Goal: Task Accomplishment & Management: Use online tool/utility

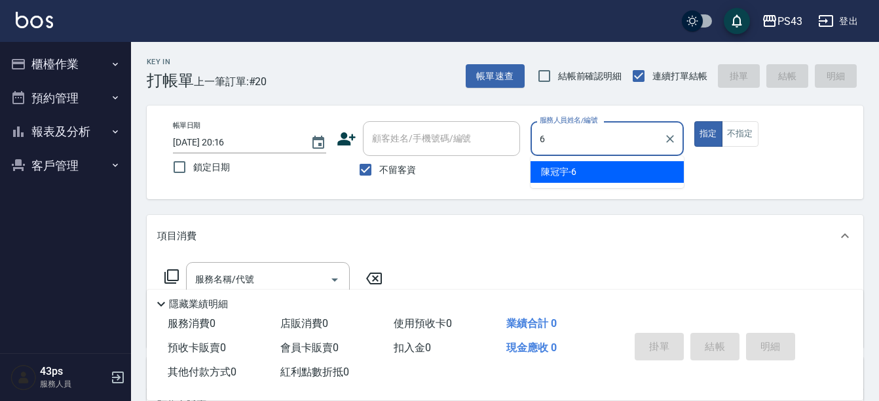
type input "陳冠宇-6"
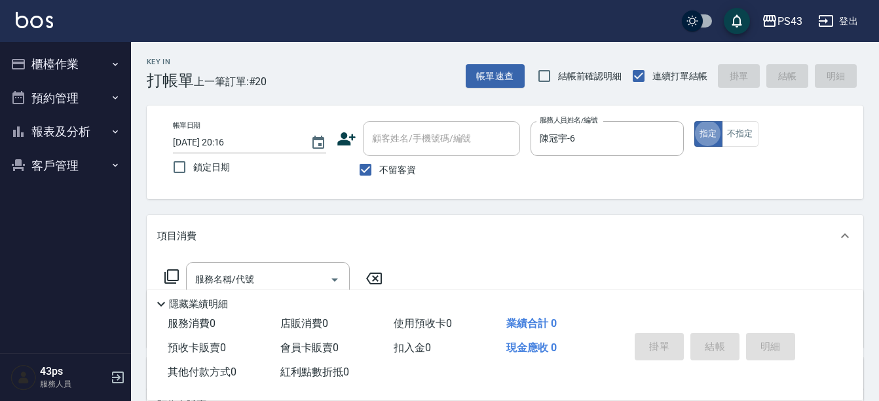
type button "true"
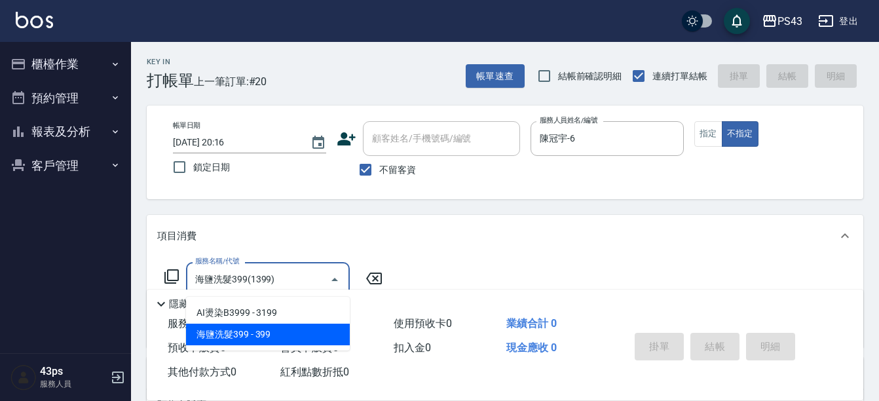
type input "海鹽洗髮399(1399)"
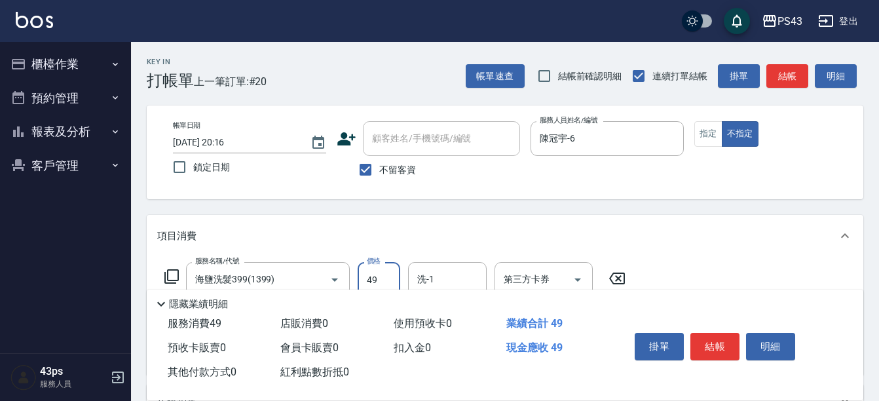
type input "49"
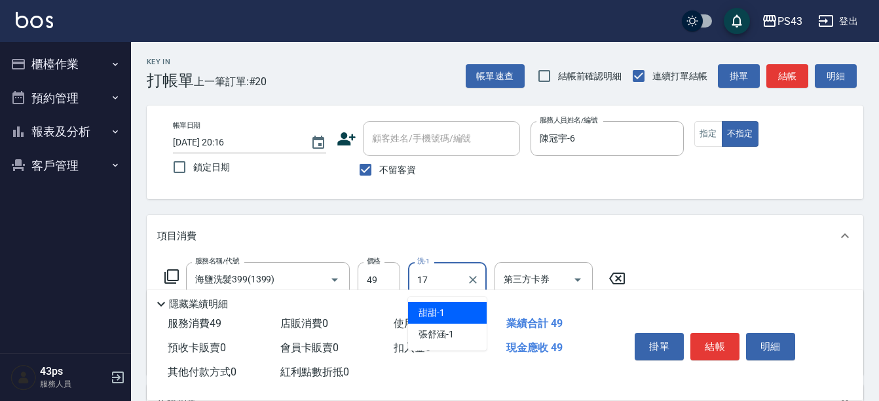
type input "林芷萱-17"
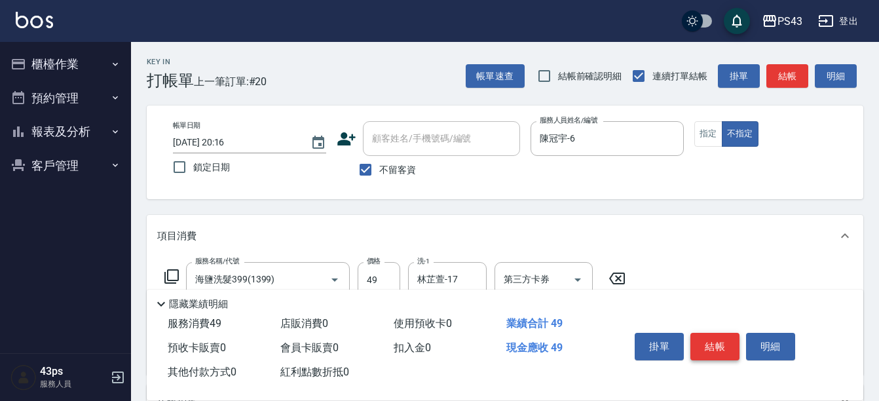
click at [720, 335] on button "結帳" at bounding box center [714, 347] width 49 height 28
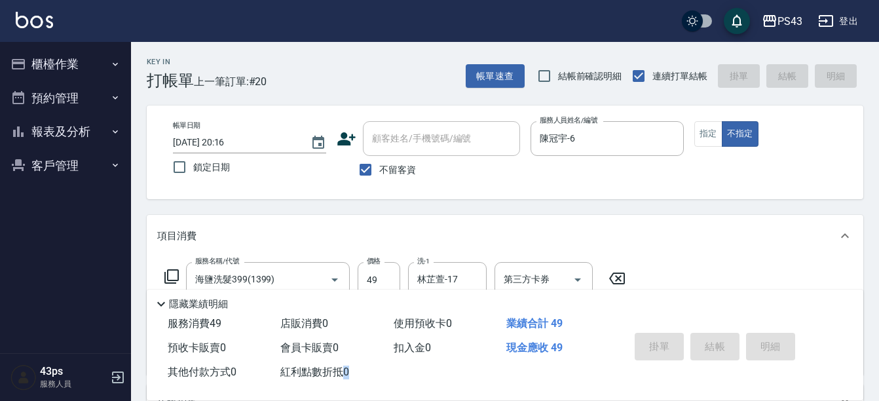
click at [720, 335] on div "掛單 結帳 明細" at bounding box center [714, 347] width 171 height 41
type input "[DATE] 21:09"
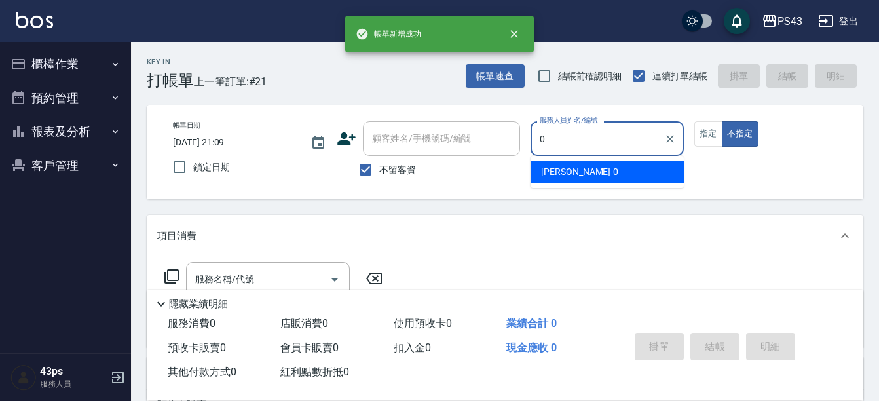
type input "田田-0"
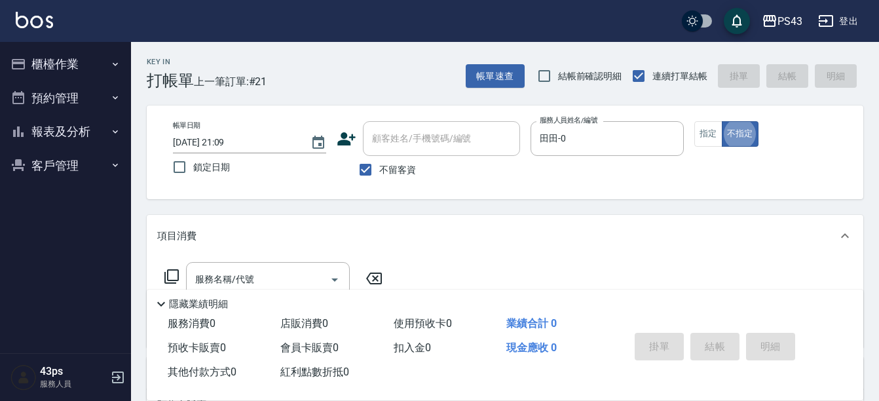
type button "false"
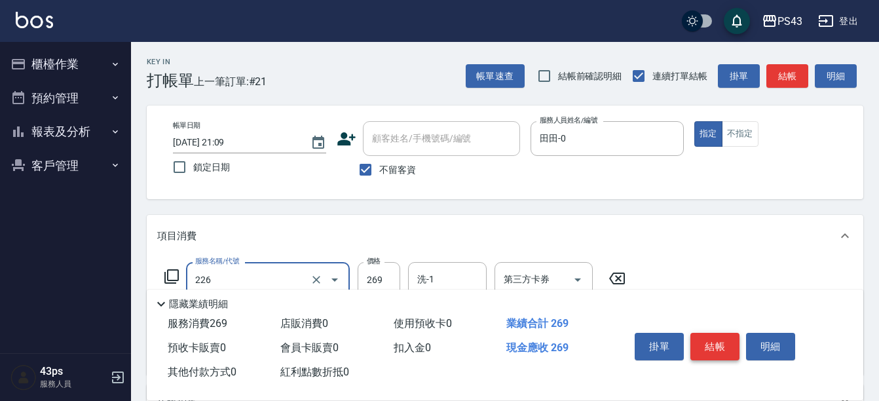
type input "洗剪269(226)"
type input "350"
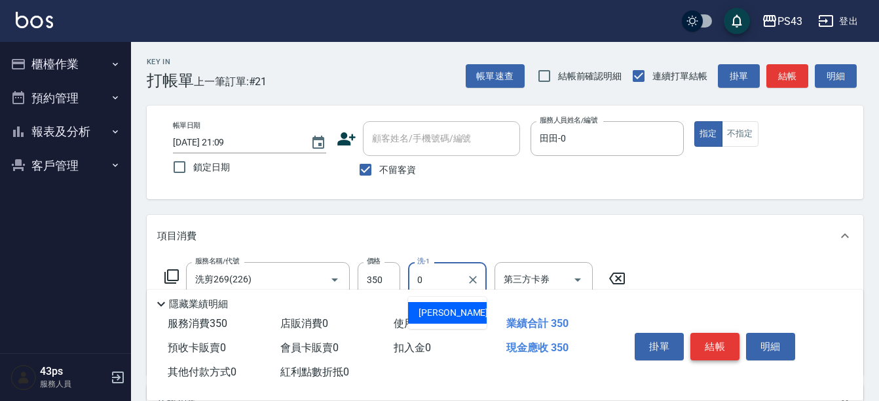
type input "田田-0"
click at [720, 343] on button "結帳" at bounding box center [714, 347] width 49 height 28
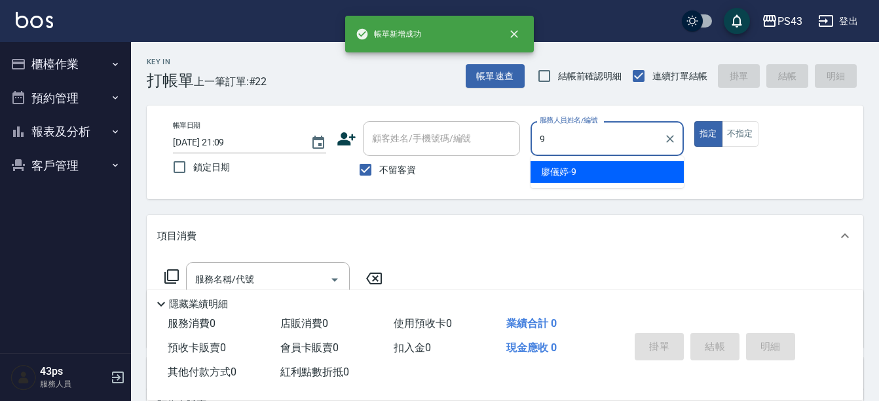
type input "[PERSON_NAME]-9"
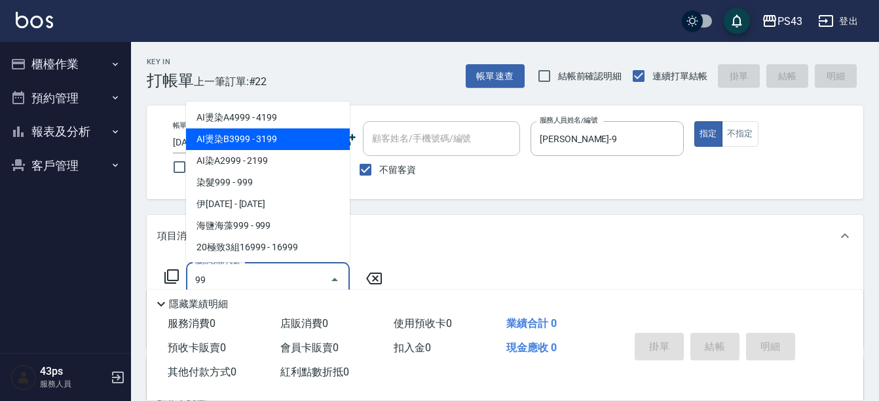
type input "9"
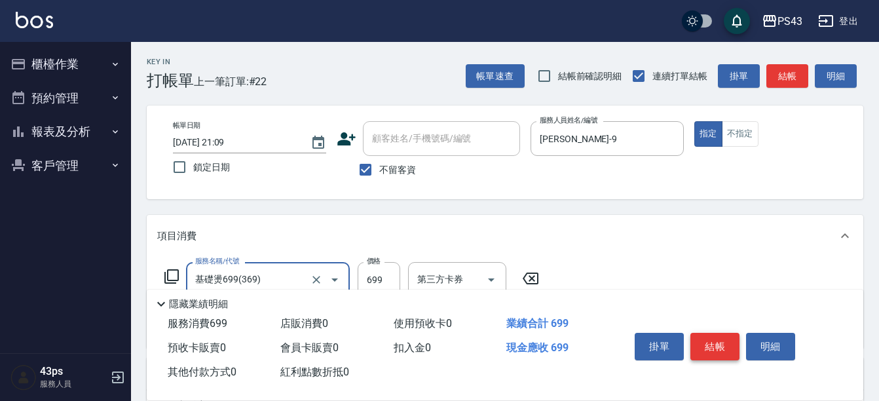
type input "基礎燙699(369)"
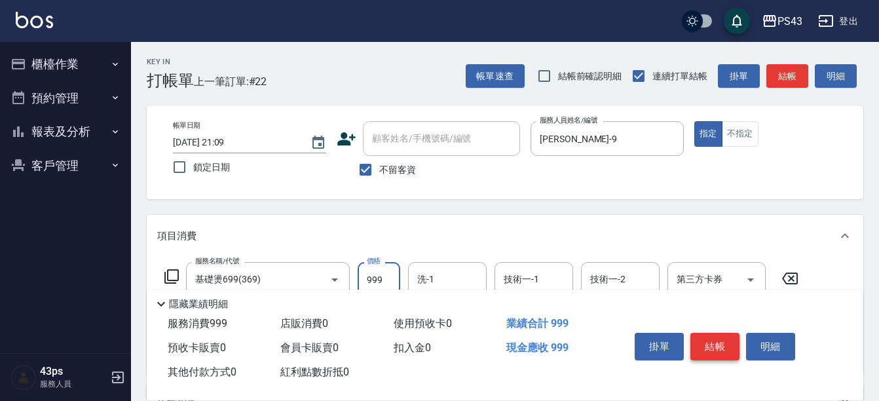
type input "999"
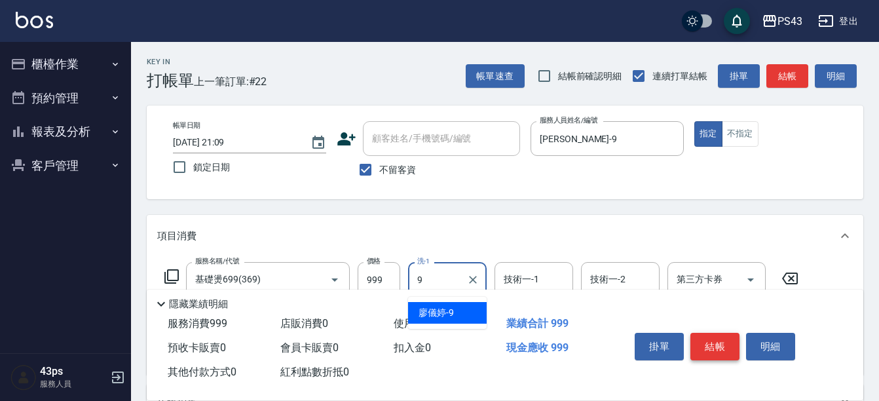
type input "[PERSON_NAME]-9"
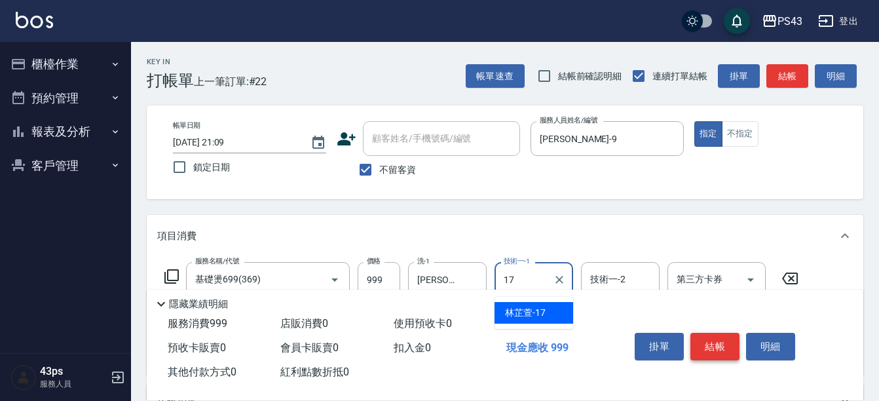
type input "林芷萱-17"
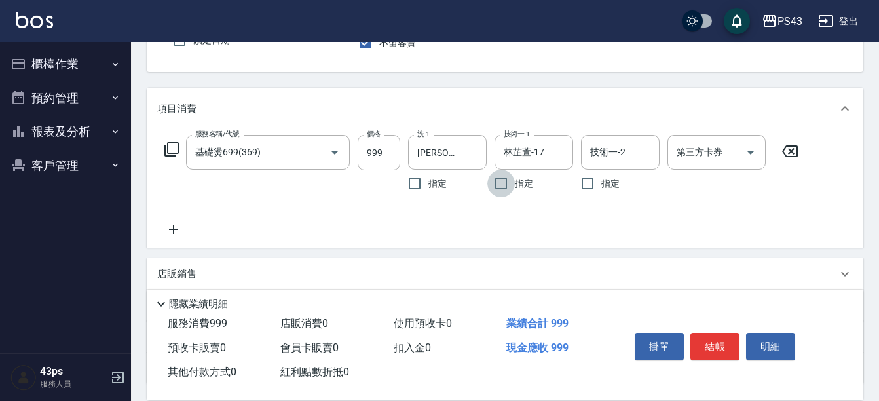
scroll to position [196, 0]
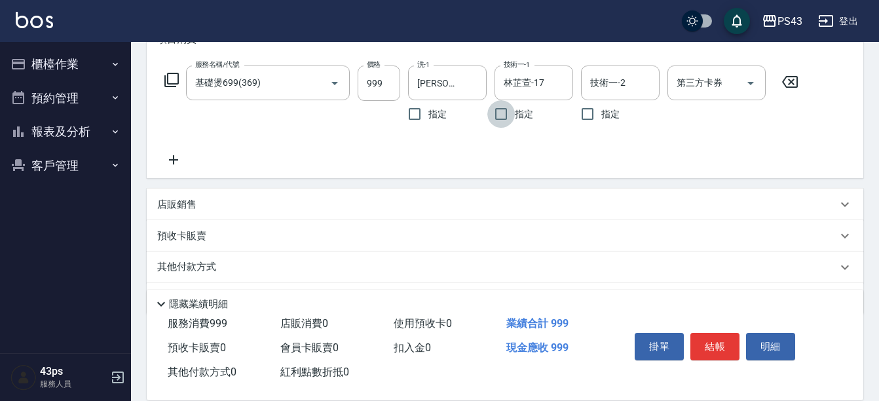
click at [177, 74] on icon at bounding box center [171, 80] width 14 height 14
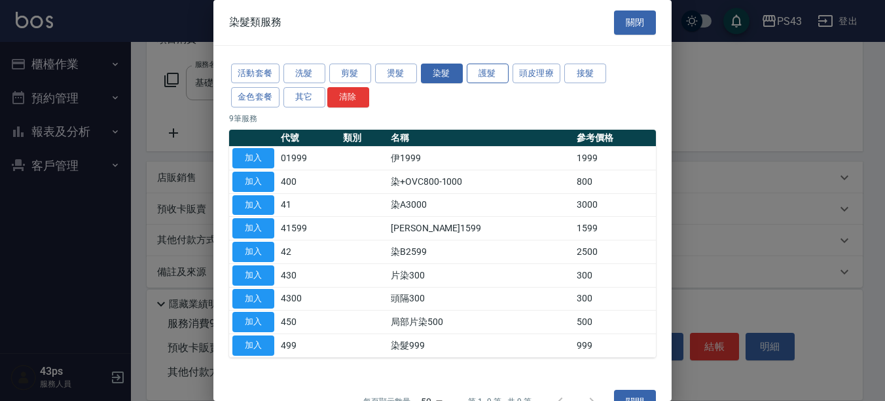
click at [503, 80] on button "護髮" at bounding box center [488, 74] width 42 height 20
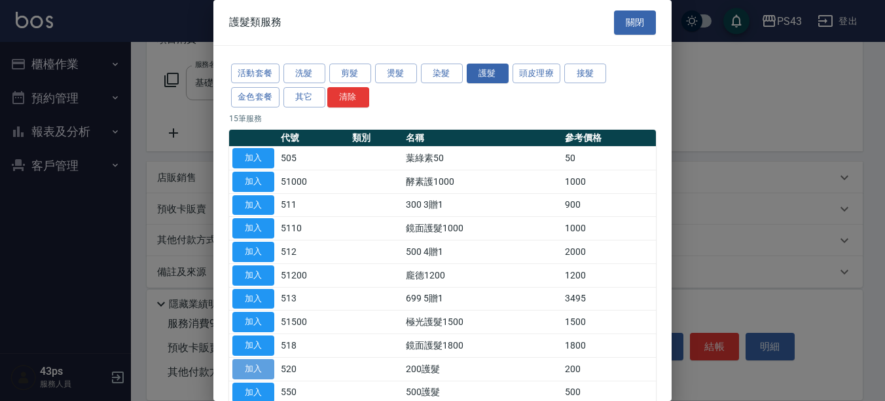
drag, startPoint x: 503, startPoint y: 80, endPoint x: 259, endPoint y: 373, distance: 381.3
click at [259, 373] on button "加入" at bounding box center [253, 369] width 42 height 20
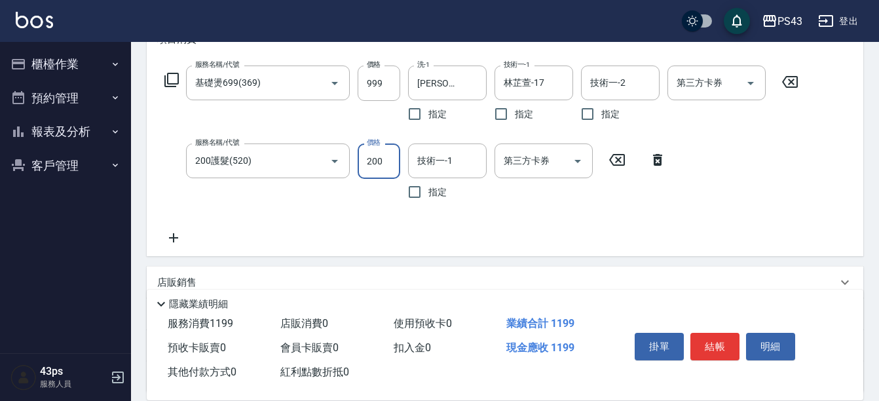
click at [399, 157] on input "200" at bounding box center [379, 160] width 43 height 35
type input "250"
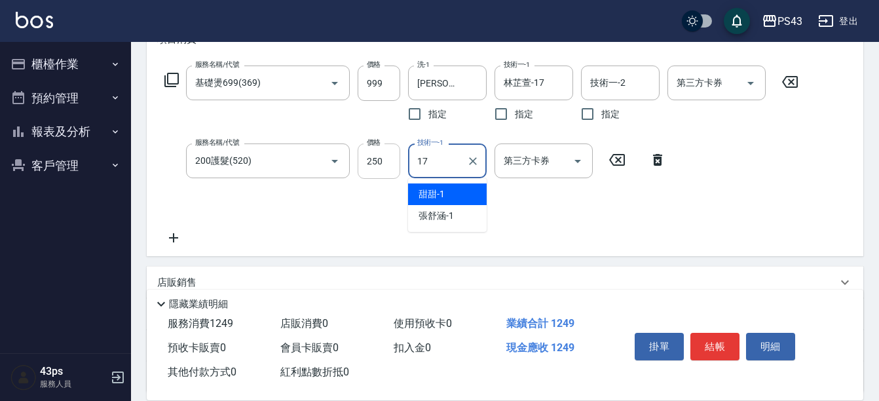
type input "林芷萱-17"
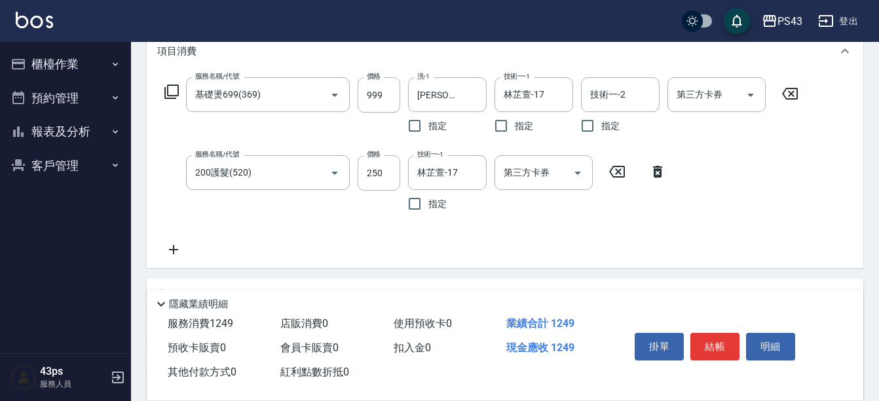
scroll to position [0, 0]
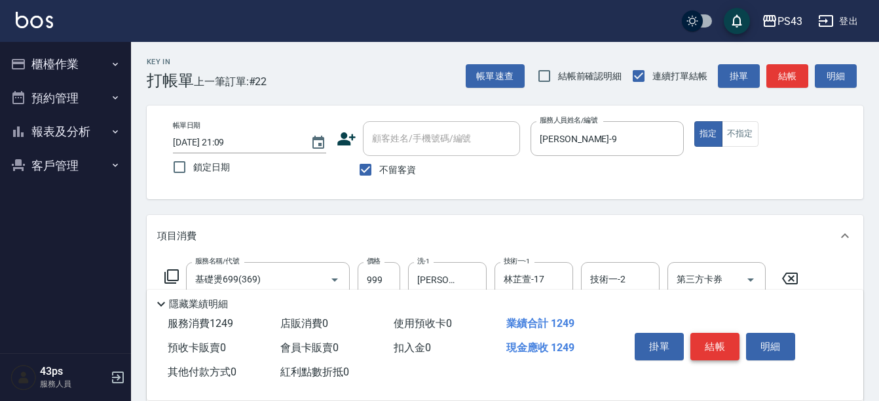
click at [721, 339] on button "結帳" at bounding box center [714, 347] width 49 height 28
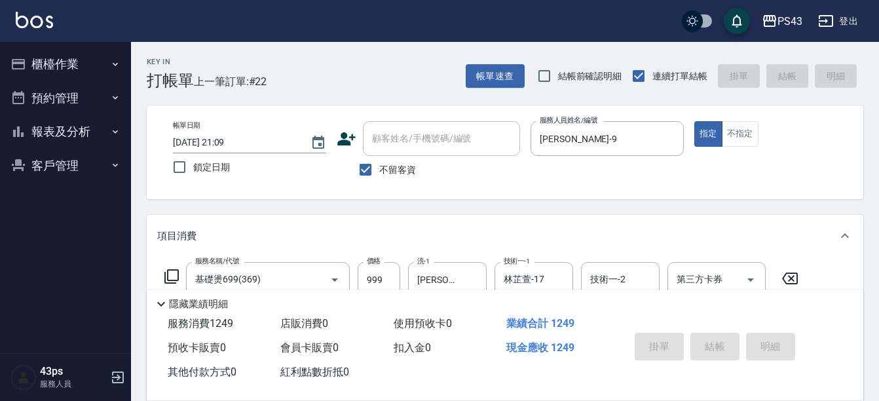
click at [721, 339] on div "掛單 結帳 明細" at bounding box center [714, 347] width 171 height 41
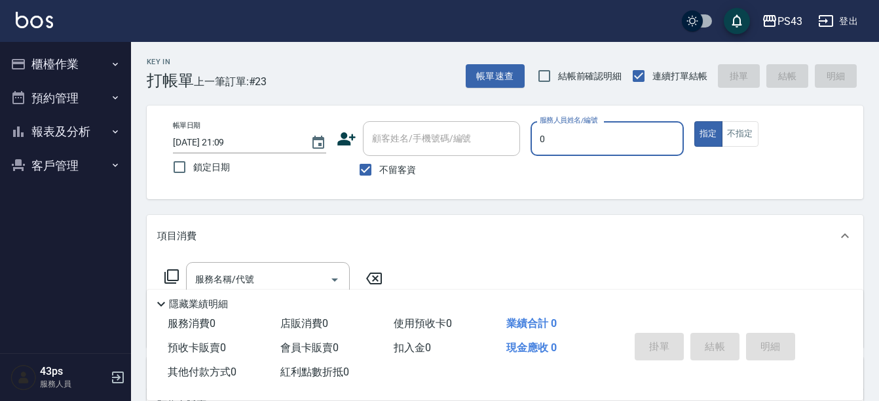
type input "田田-0"
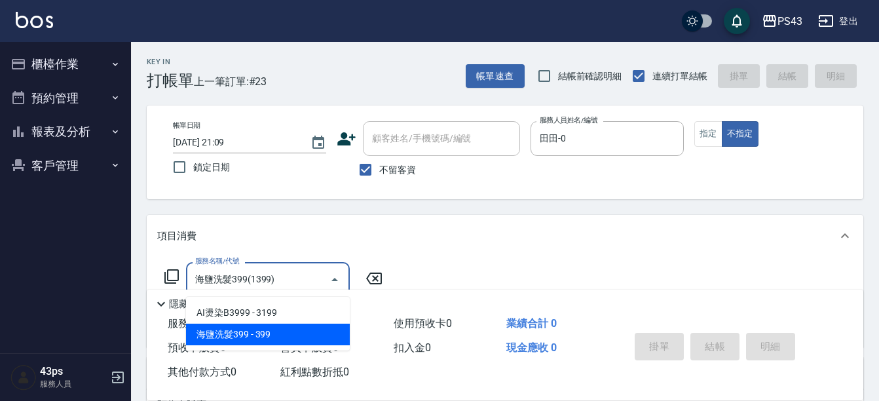
type input "海鹽洗髮399(1399)"
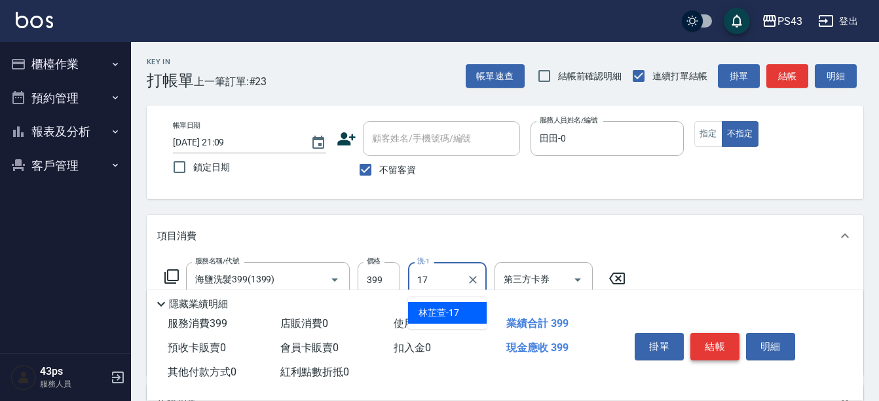
type input "林芷萱-17"
click at [721, 339] on button "結帳" at bounding box center [714, 347] width 49 height 28
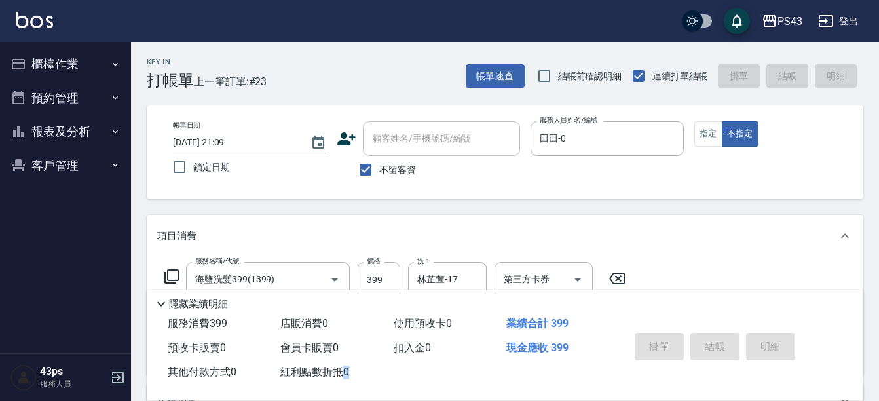
click at [721, 339] on div "掛單 結帳 明細" at bounding box center [714, 347] width 171 height 41
type input "[DATE] 21:10"
